Goal: Task Accomplishment & Management: Use online tool/utility

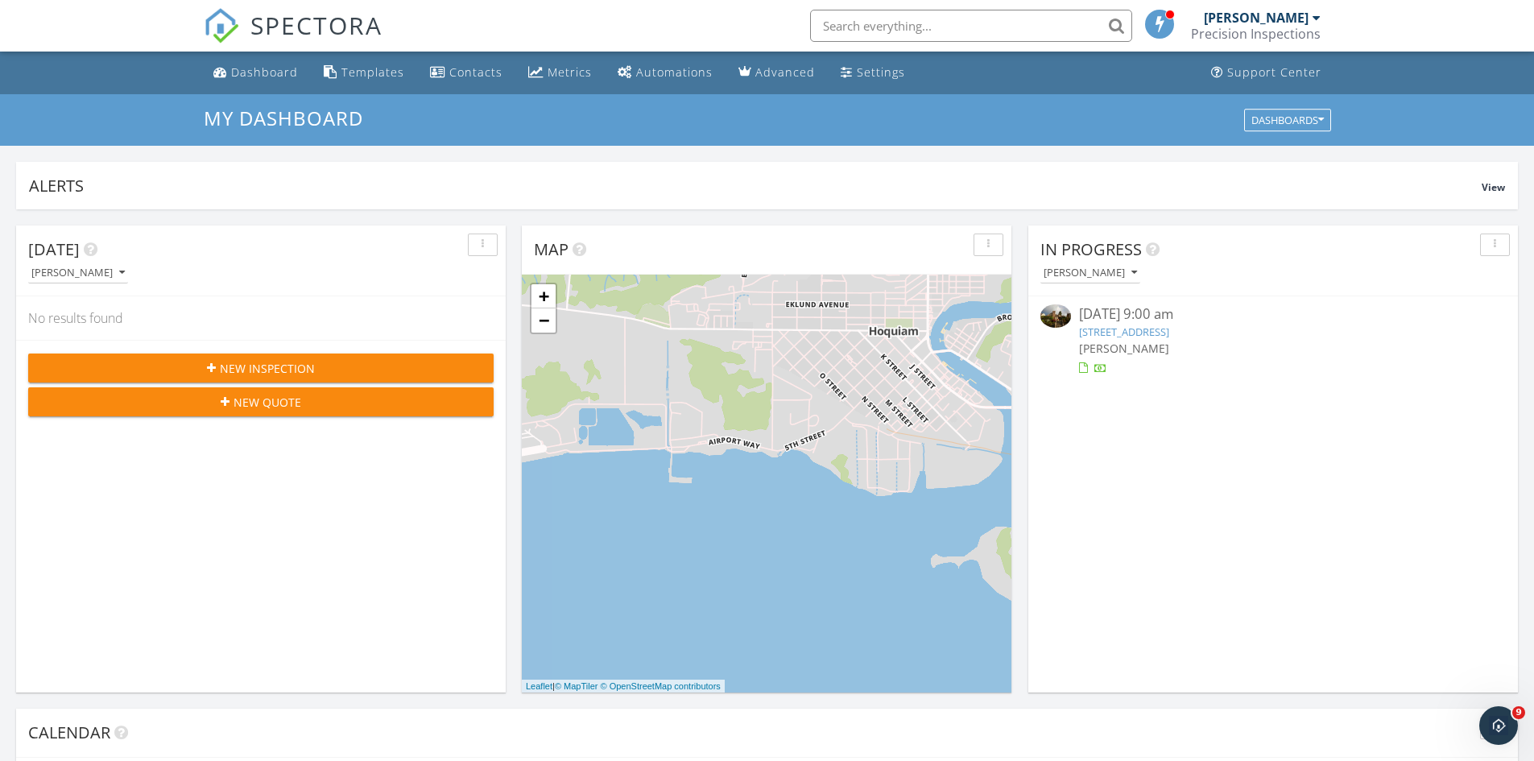
click at [1138, 331] on link "212 E 8th St, Aberdeen, WA 98520" at bounding box center [1124, 331] width 90 height 14
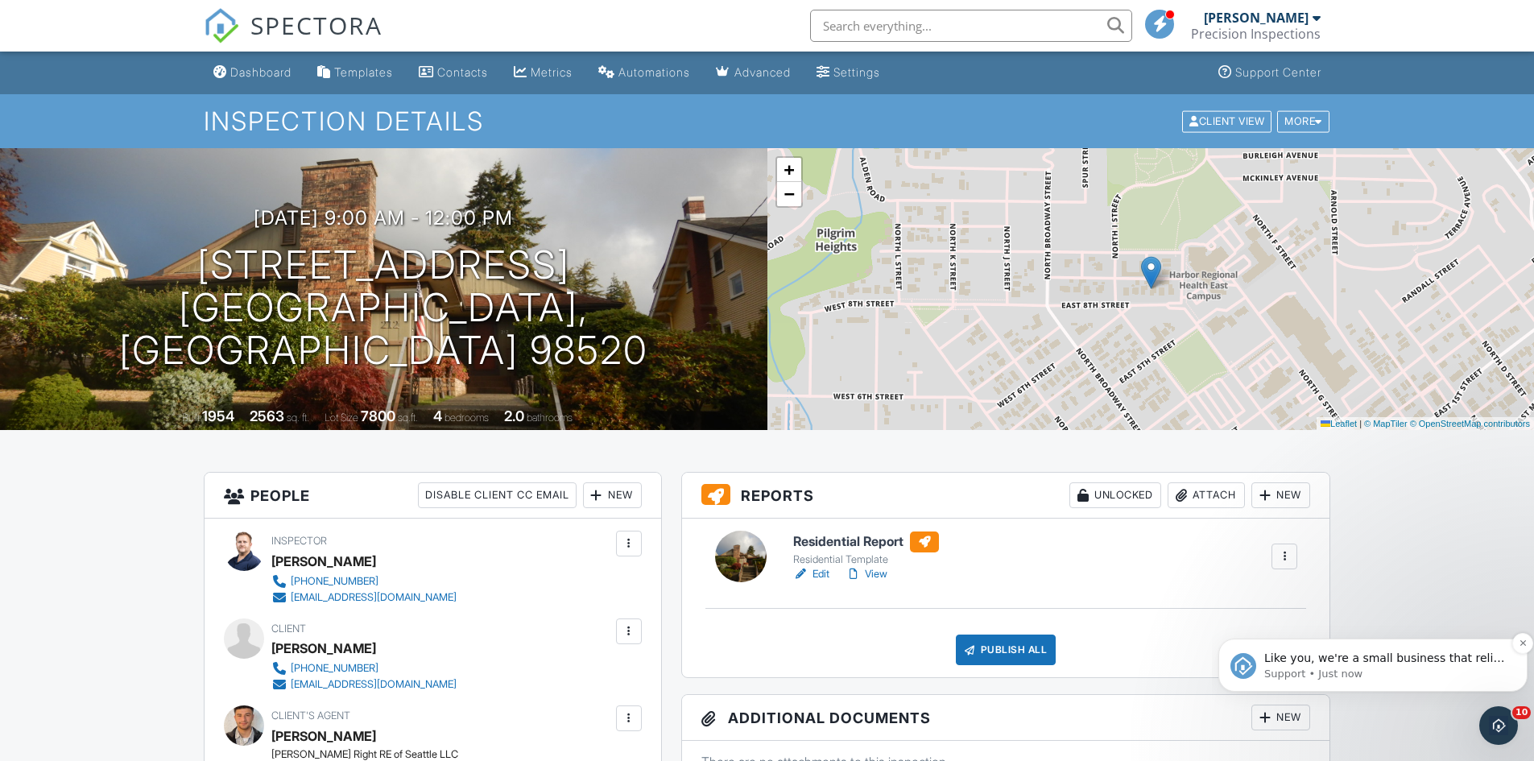
click at [1461, 658] on span "Like you, we're a small business that relies on reviews to grow. If you have a …" at bounding box center [1385, 689] width 242 height 77
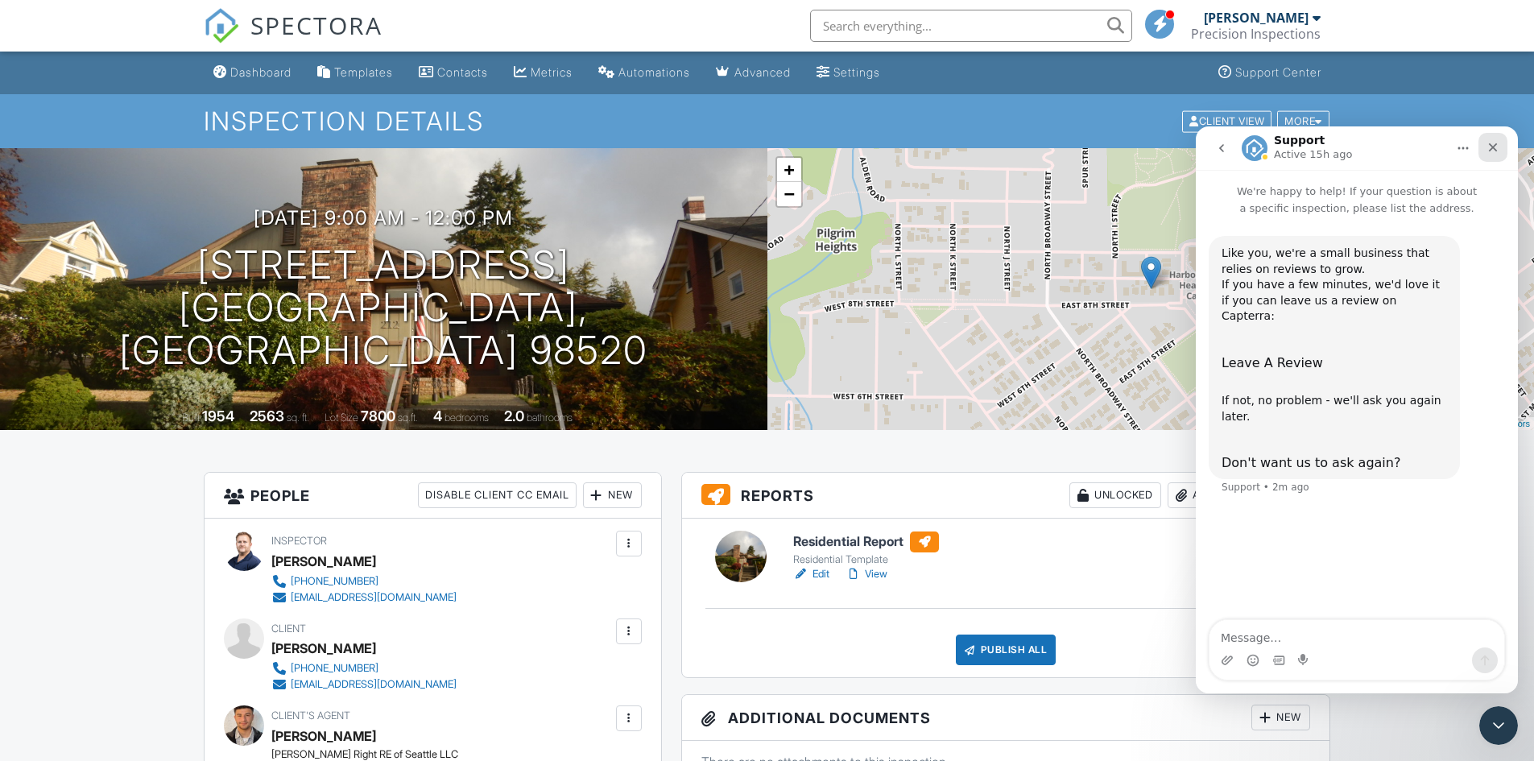
click at [1493, 147] on icon "Close" at bounding box center [1493, 147] width 9 height 9
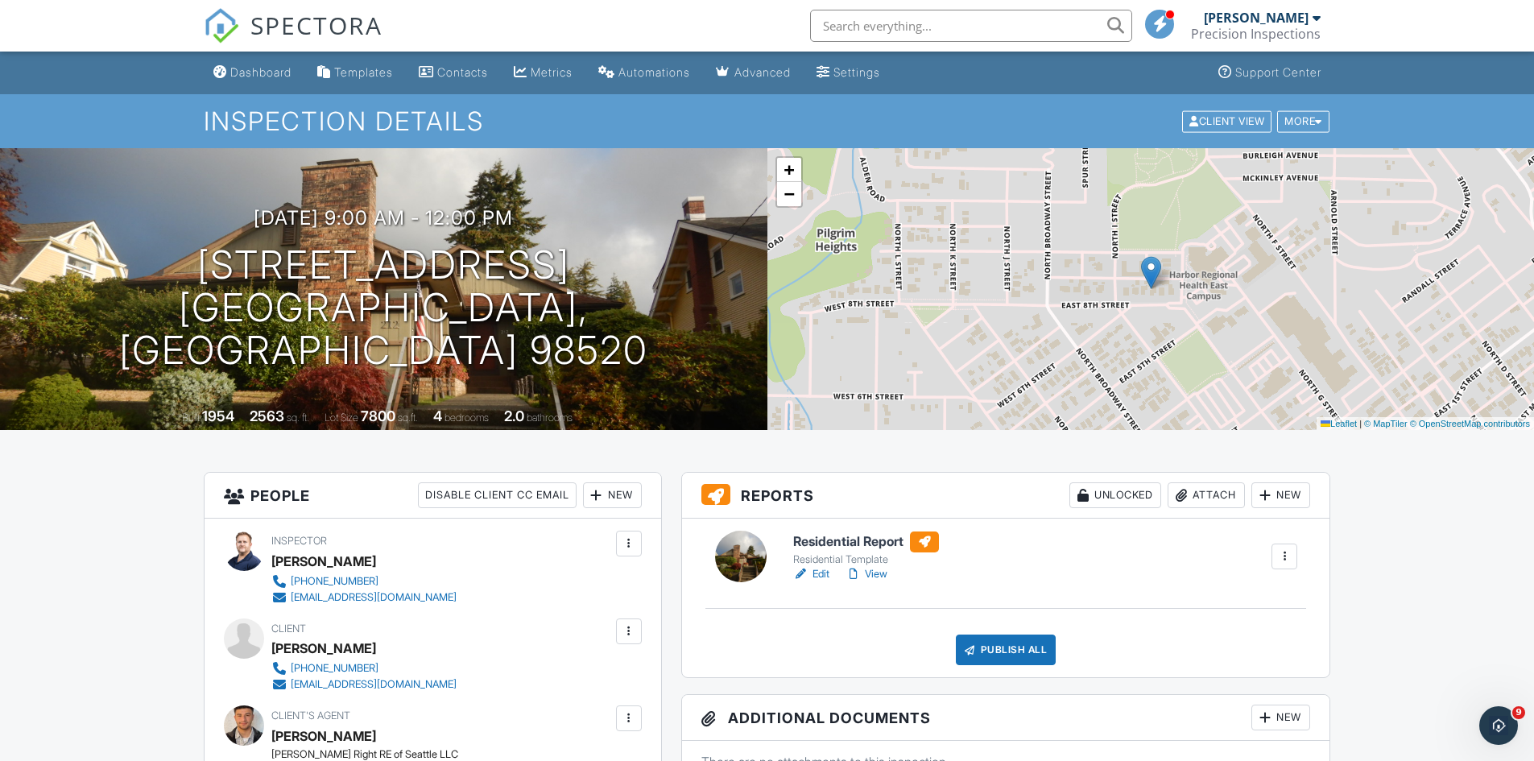
click at [818, 573] on link "Edit" at bounding box center [811, 574] width 36 height 16
